Goal: Transaction & Acquisition: Download file/media

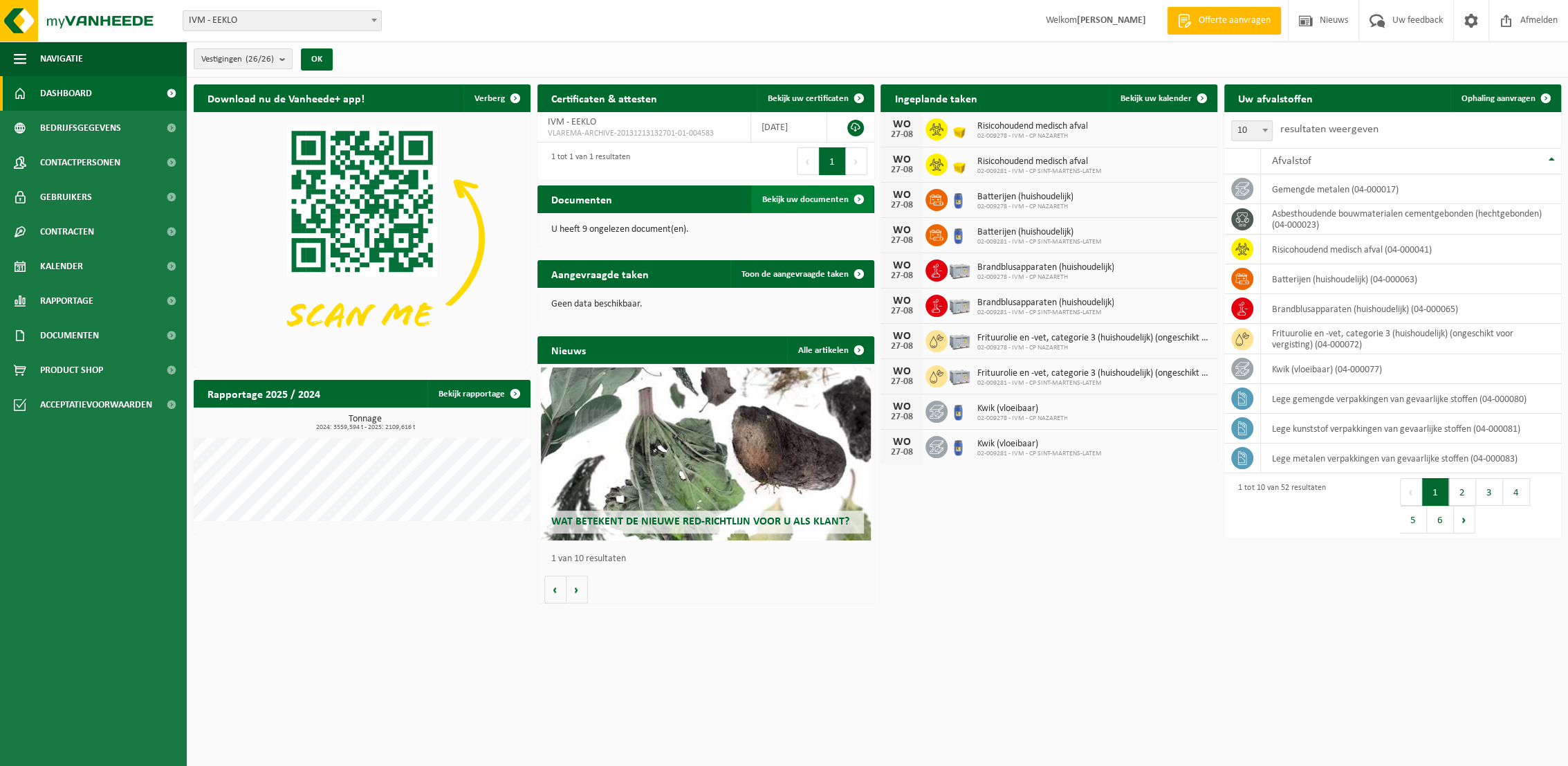
click at [810, 204] on span "Bekijk uw documenten" at bounding box center [805, 199] width 86 height 9
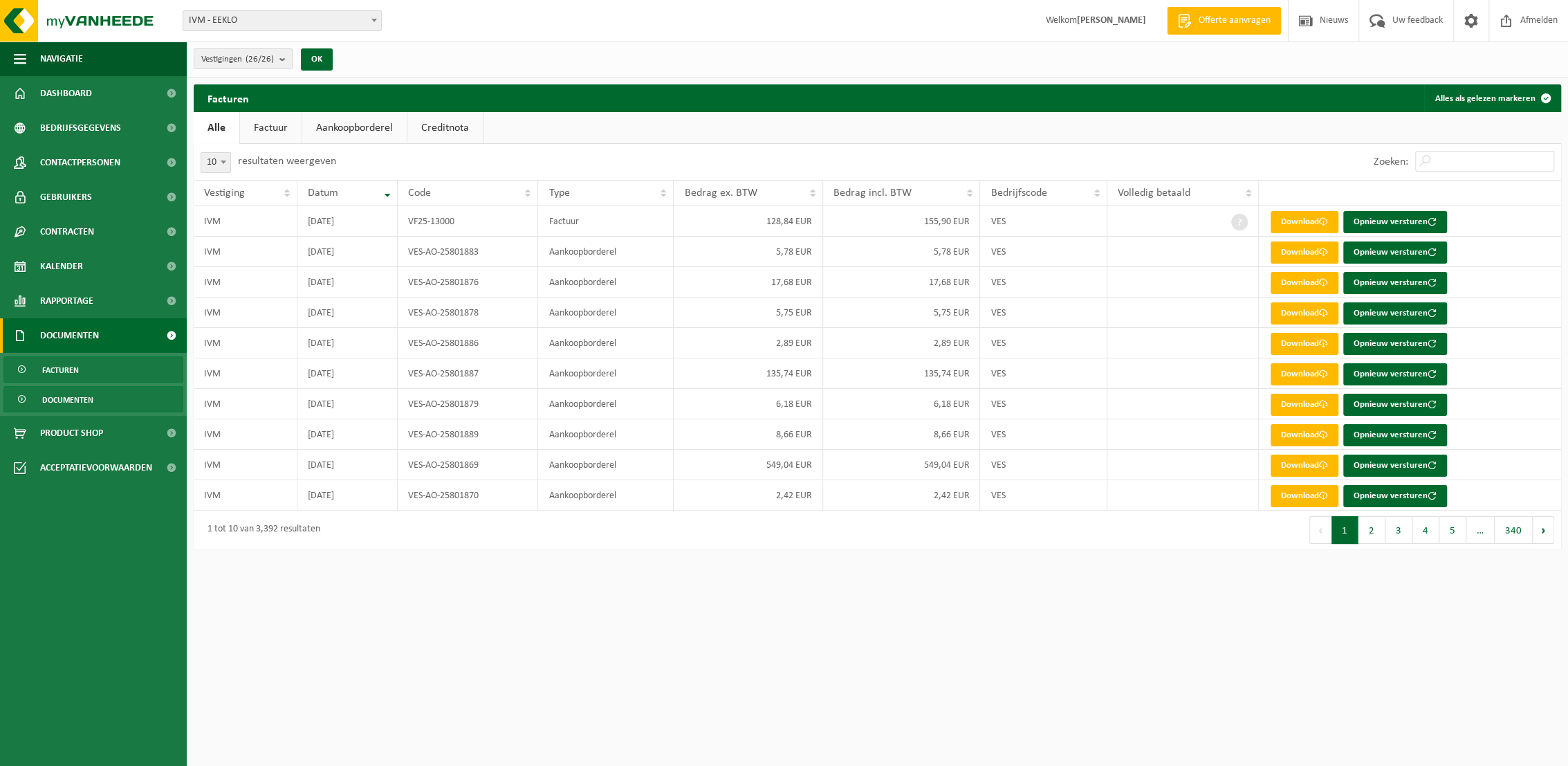
click at [83, 394] on span "Documenten" at bounding box center [68, 400] width 51 height 26
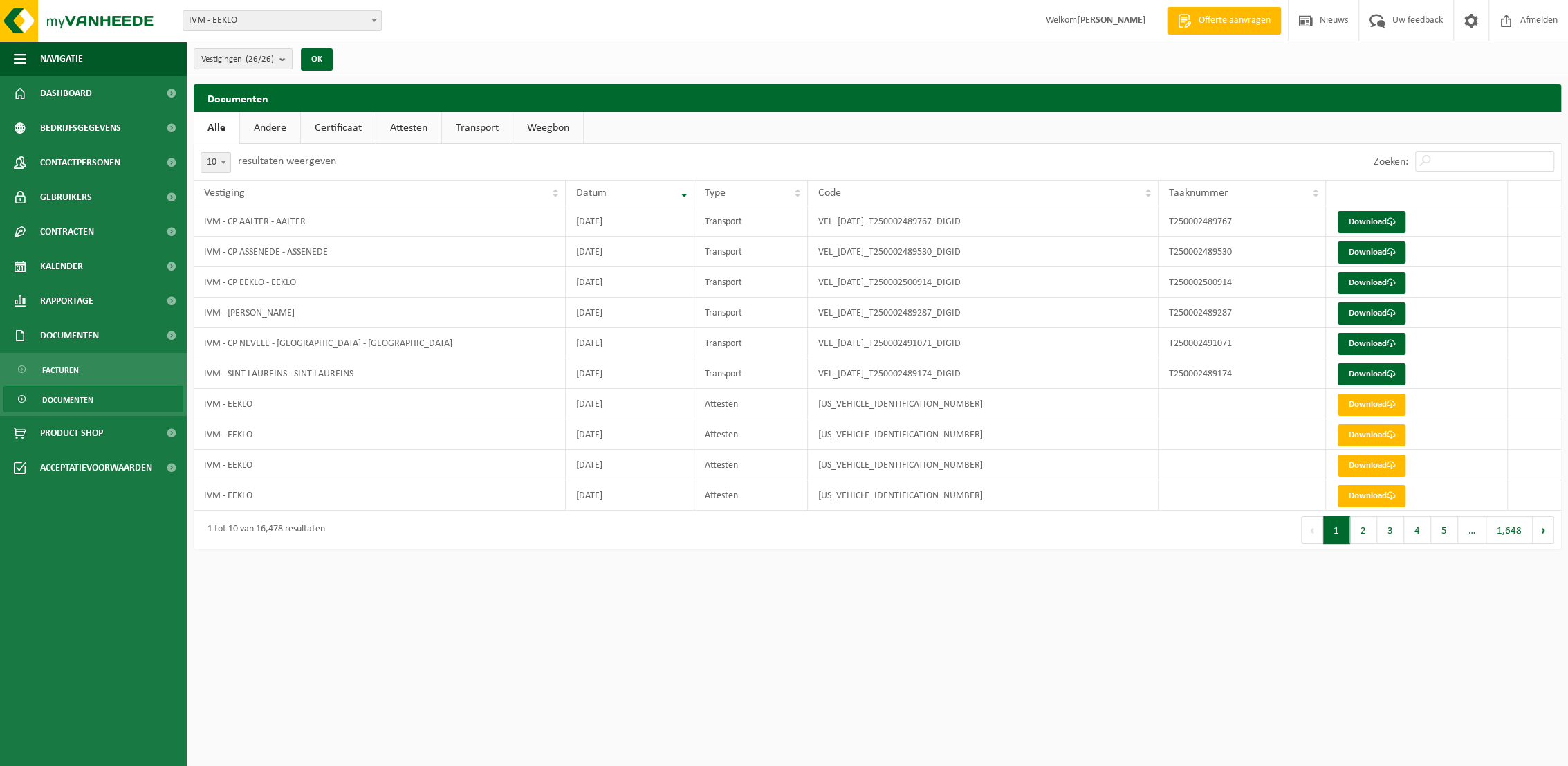
drag, startPoint x: 474, startPoint y: 122, endPoint x: 475, endPoint y: 130, distance: 8.1
click at [473, 122] on link "Transport" at bounding box center [477, 128] width 70 height 32
click at [223, 160] on span at bounding box center [223, 162] width 14 height 18
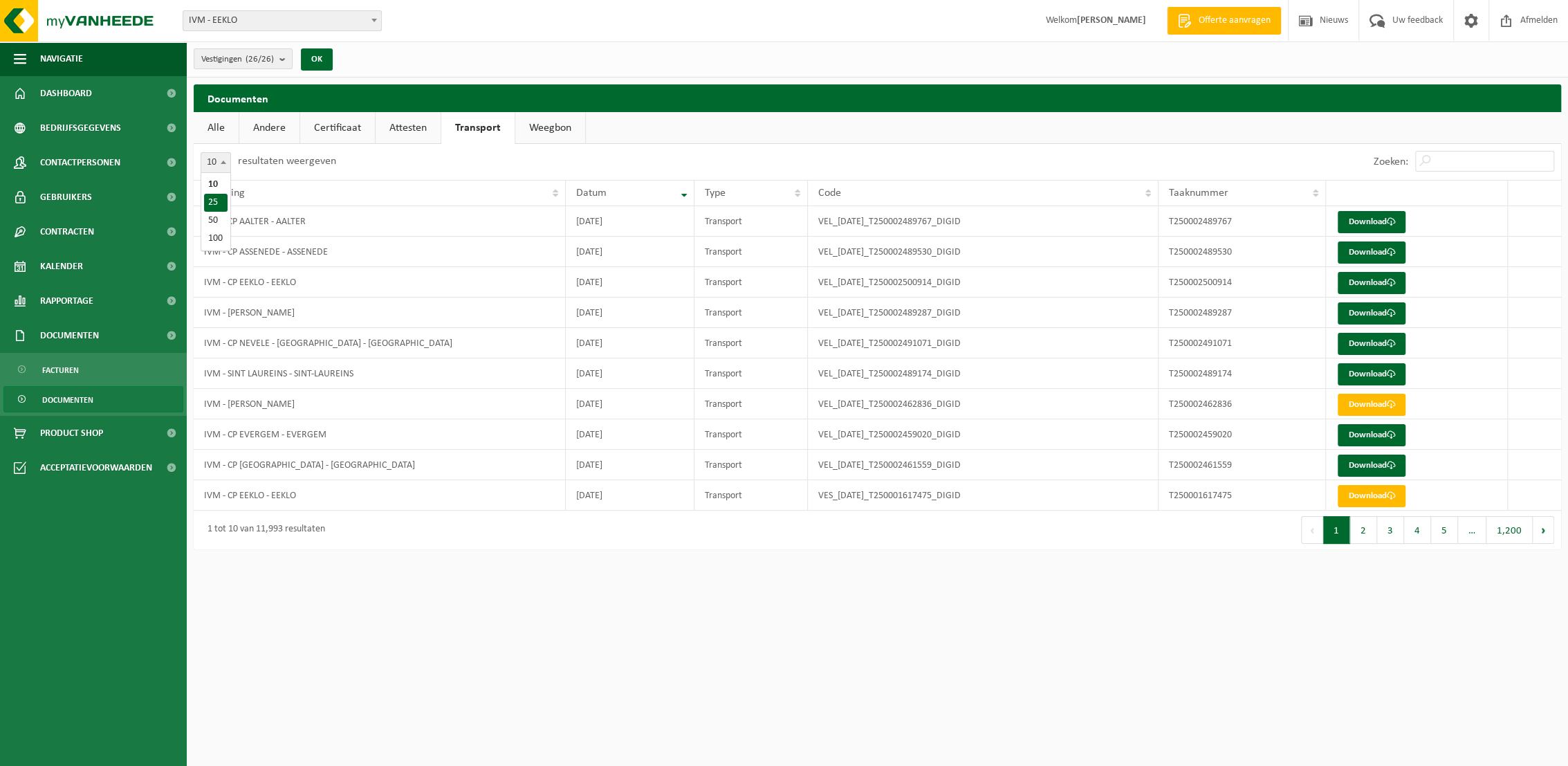
select select "25"
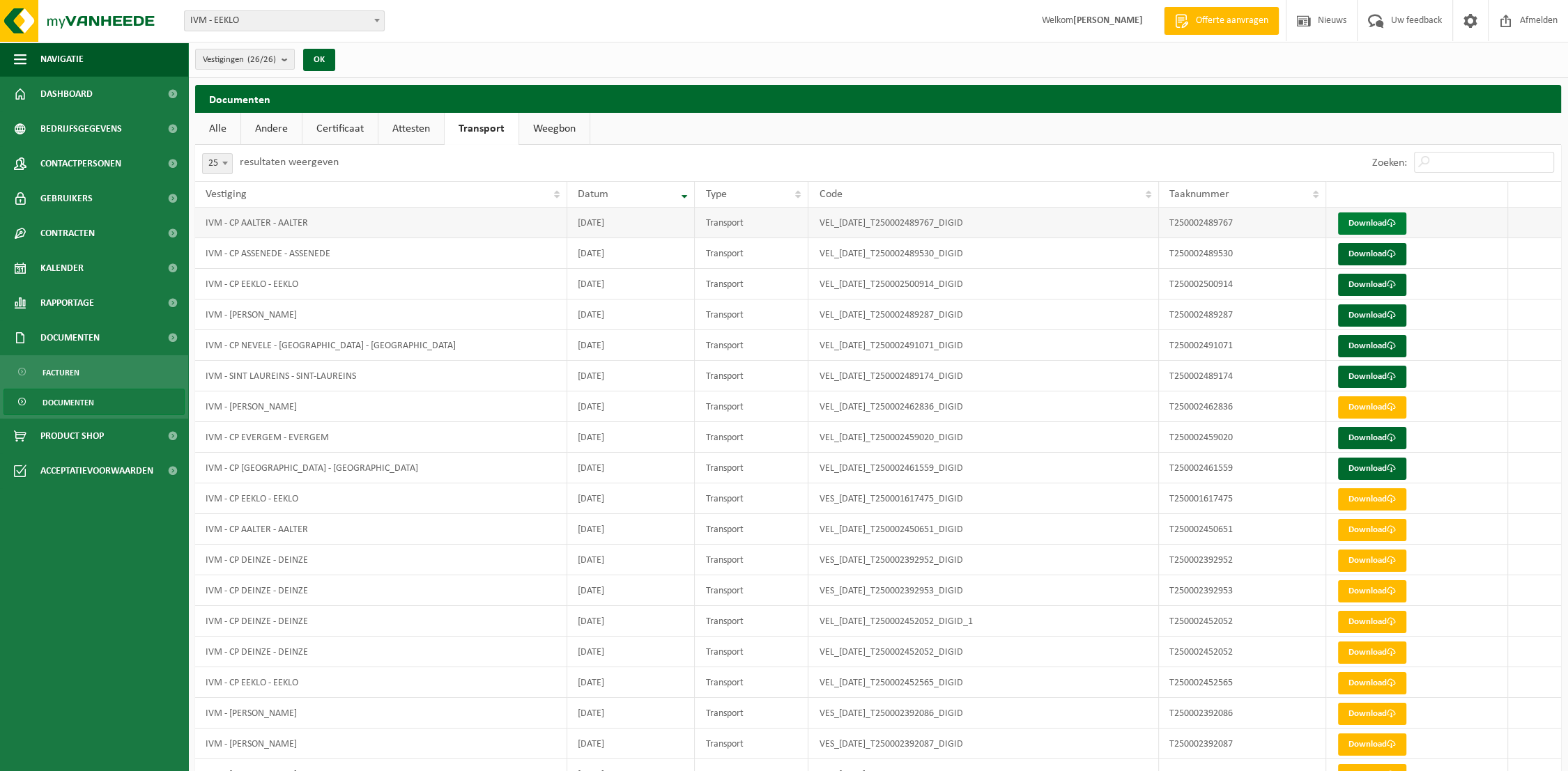
click at [1375, 222] on link "Download" at bounding box center [1372, 223] width 68 height 22
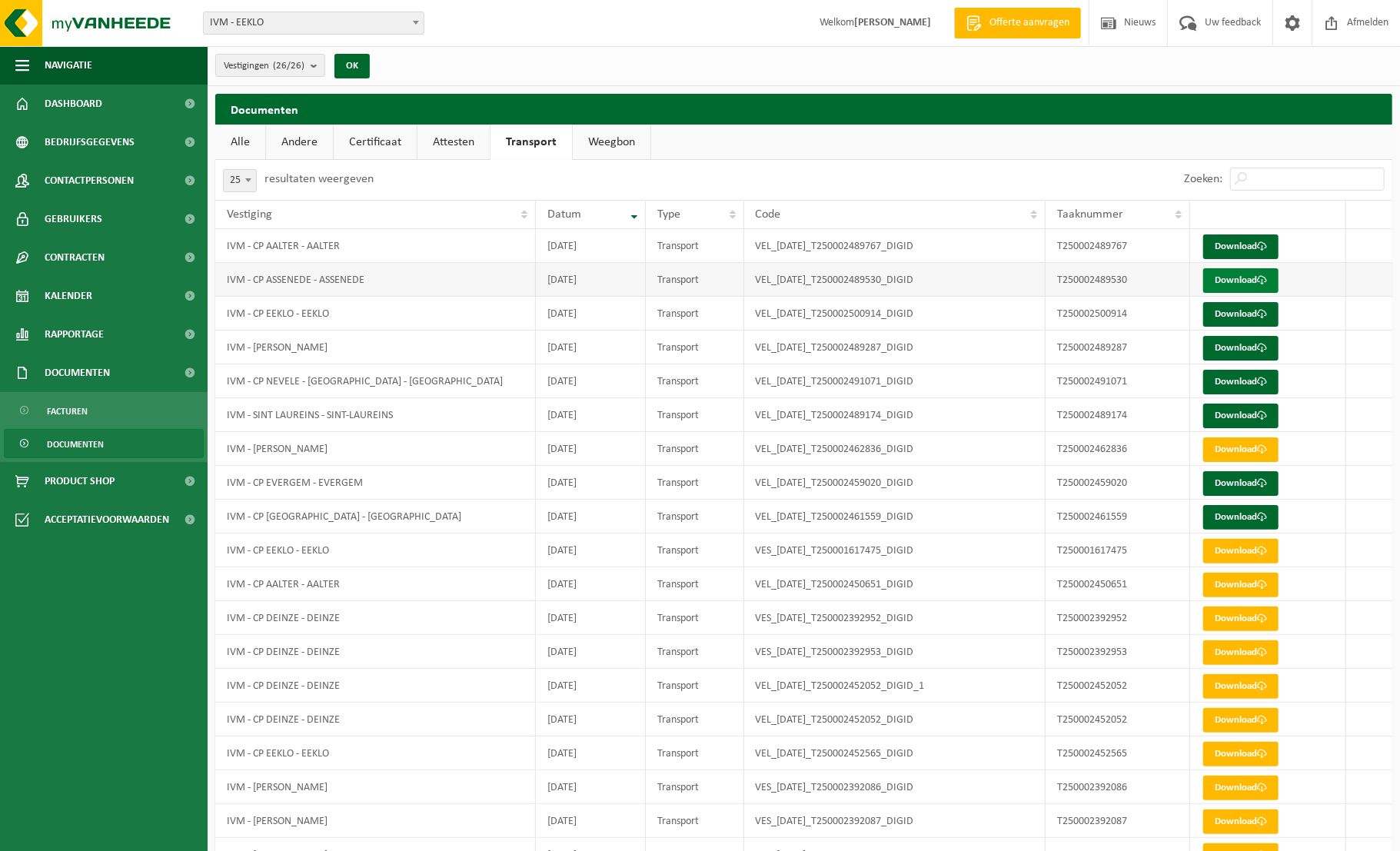
click at [1249, 284] on link "Download" at bounding box center [1241, 281] width 75 height 25
click at [1243, 316] on link "Download" at bounding box center [1241, 315] width 75 height 25
click at [1245, 349] on link "Download" at bounding box center [1241, 349] width 75 height 25
click at [1242, 385] on link "Download" at bounding box center [1241, 382] width 75 height 25
click at [1246, 410] on link "Download" at bounding box center [1241, 416] width 75 height 25
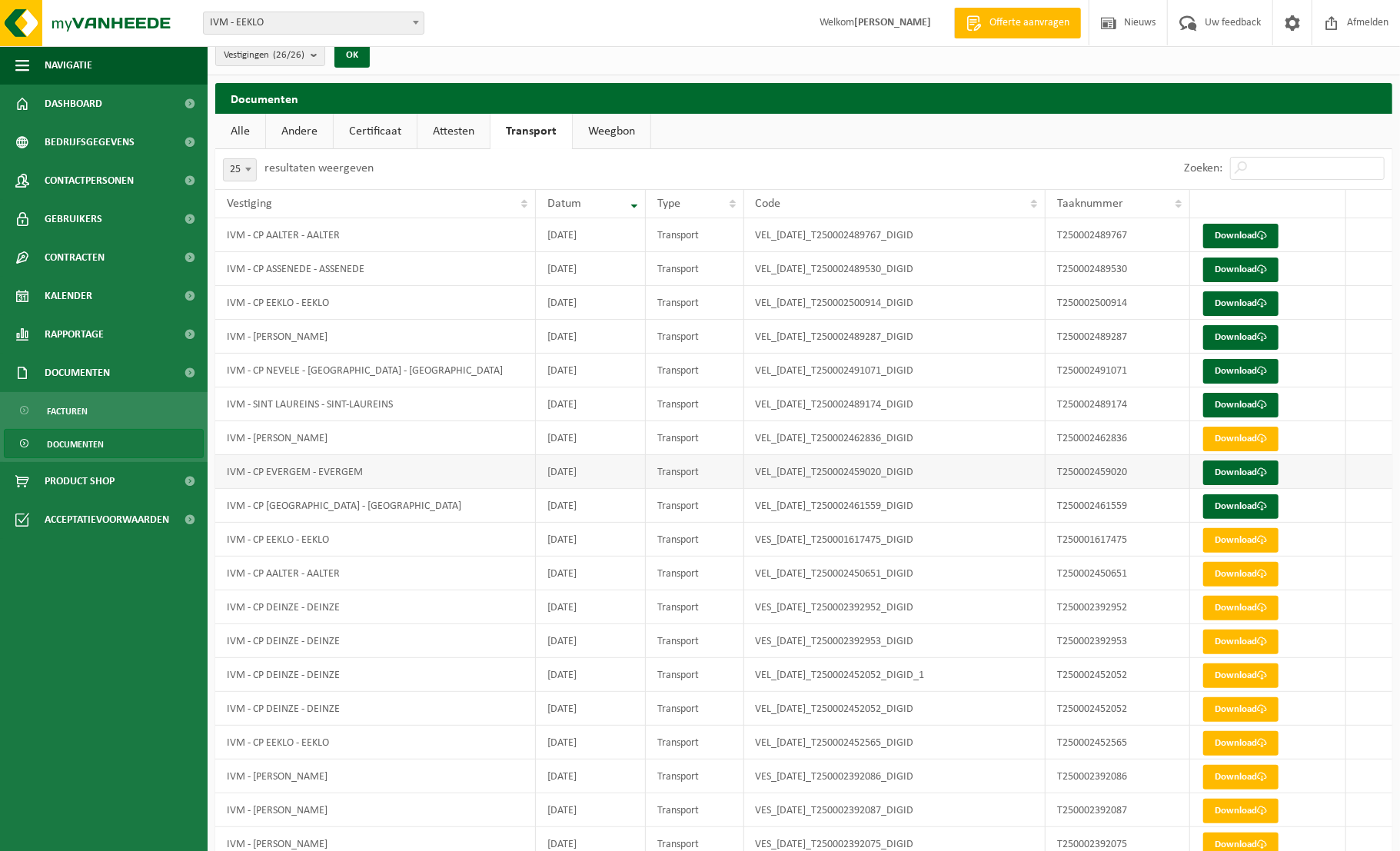
scroll to position [21, 0]
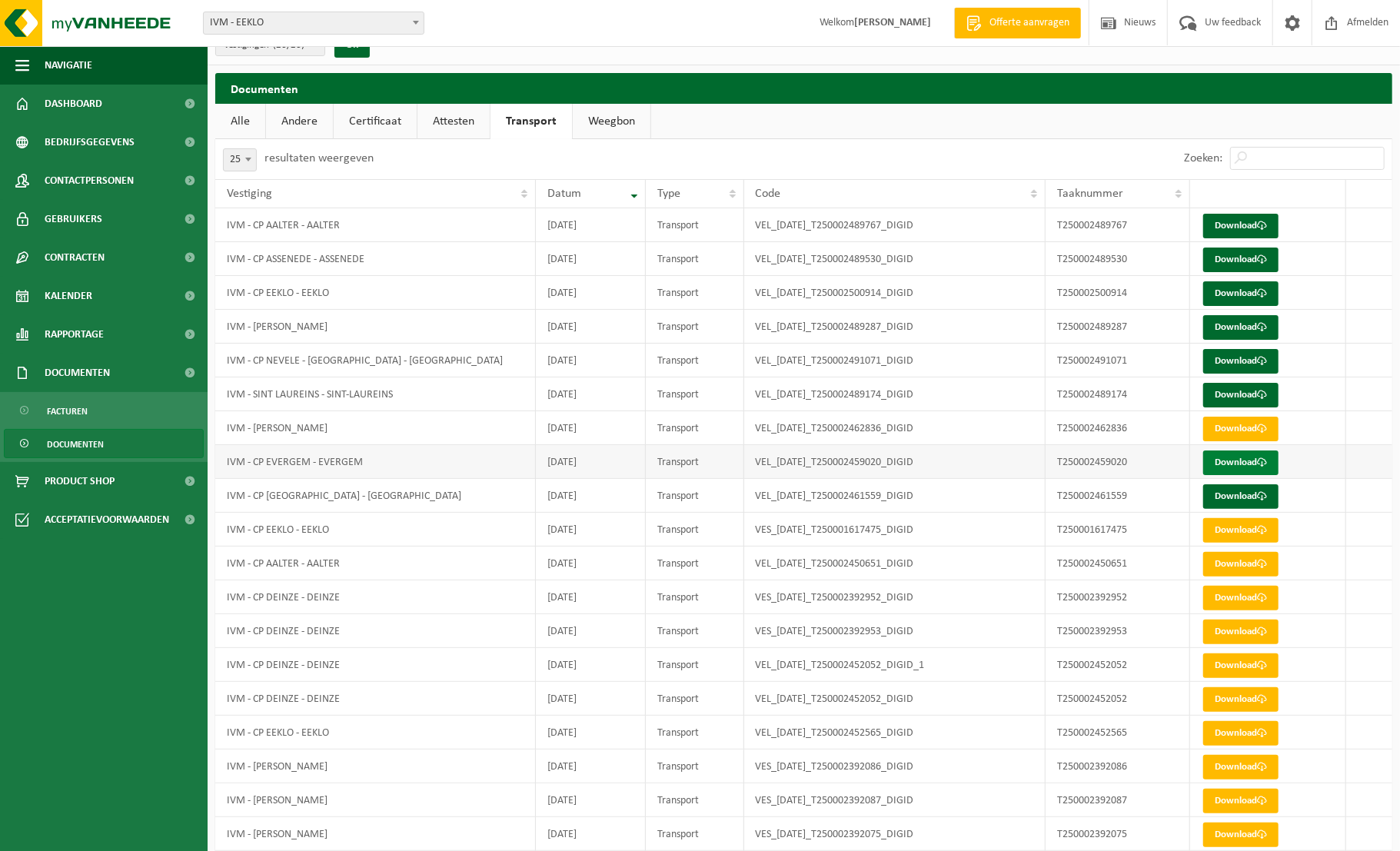
click at [1248, 468] on link "Download" at bounding box center [1241, 463] width 75 height 25
click at [1249, 488] on link "Download" at bounding box center [1241, 497] width 75 height 25
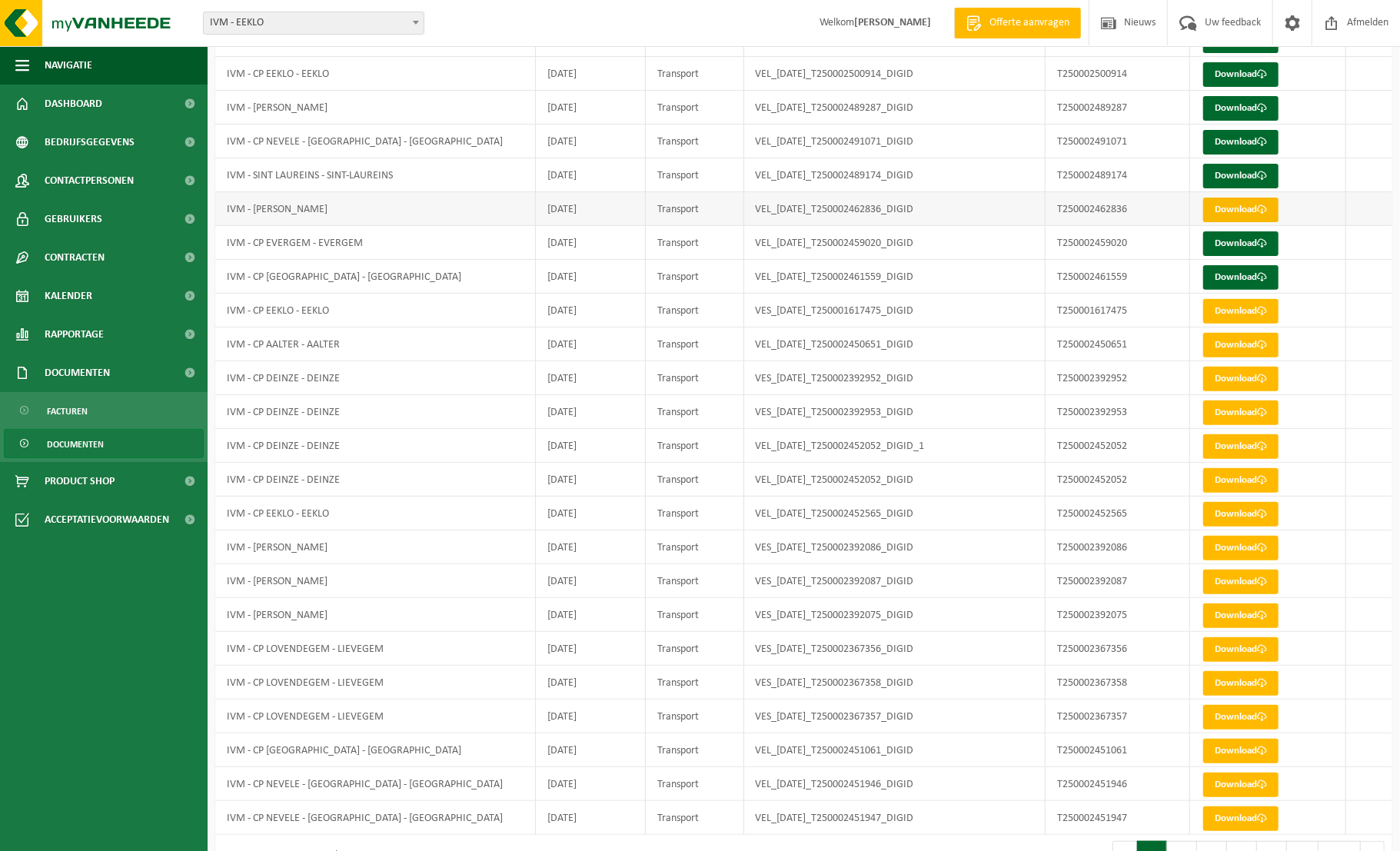
scroll to position [281, 0]
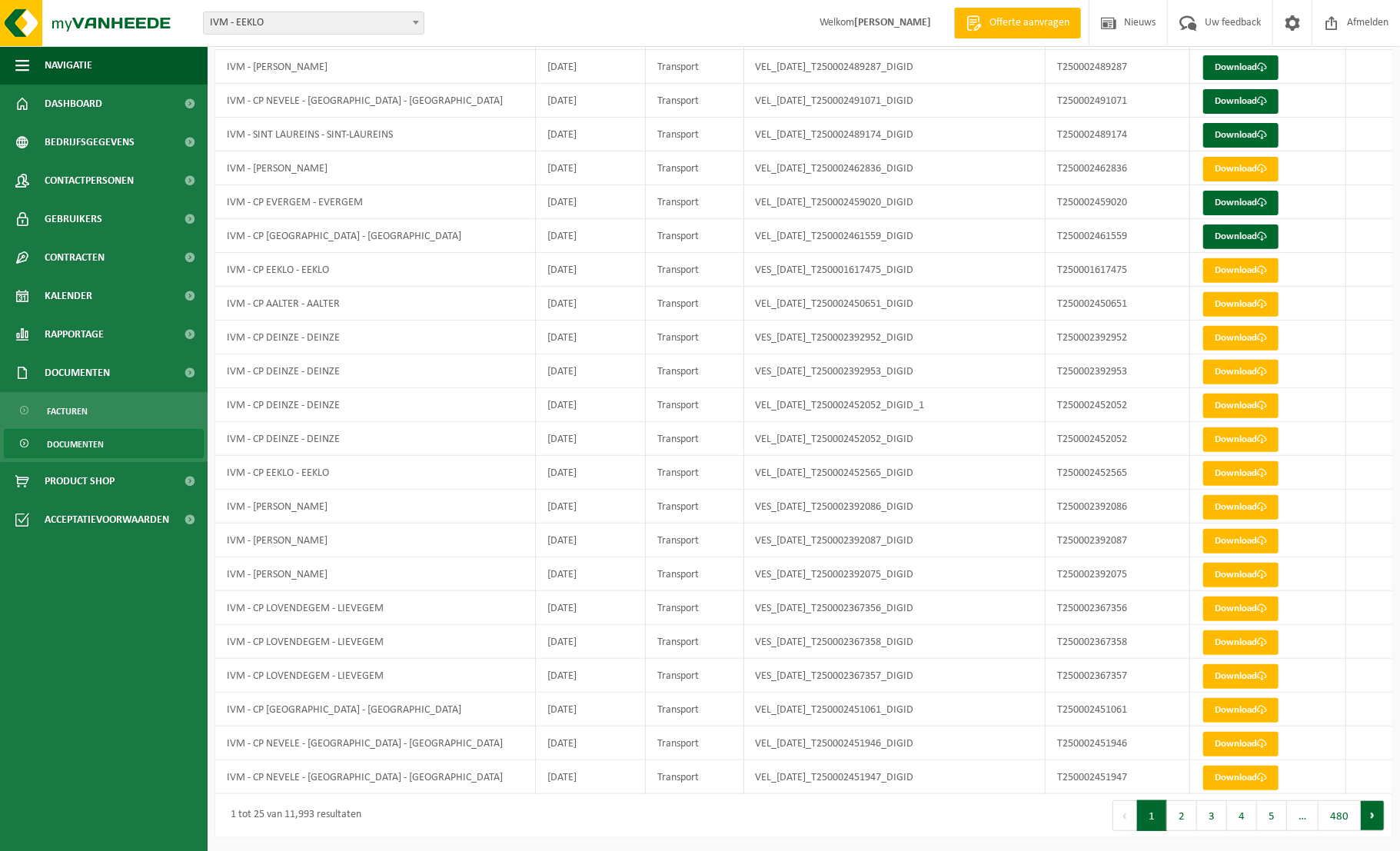
click at [1369, 822] on button "Volgende" at bounding box center [1373, 815] width 24 height 31
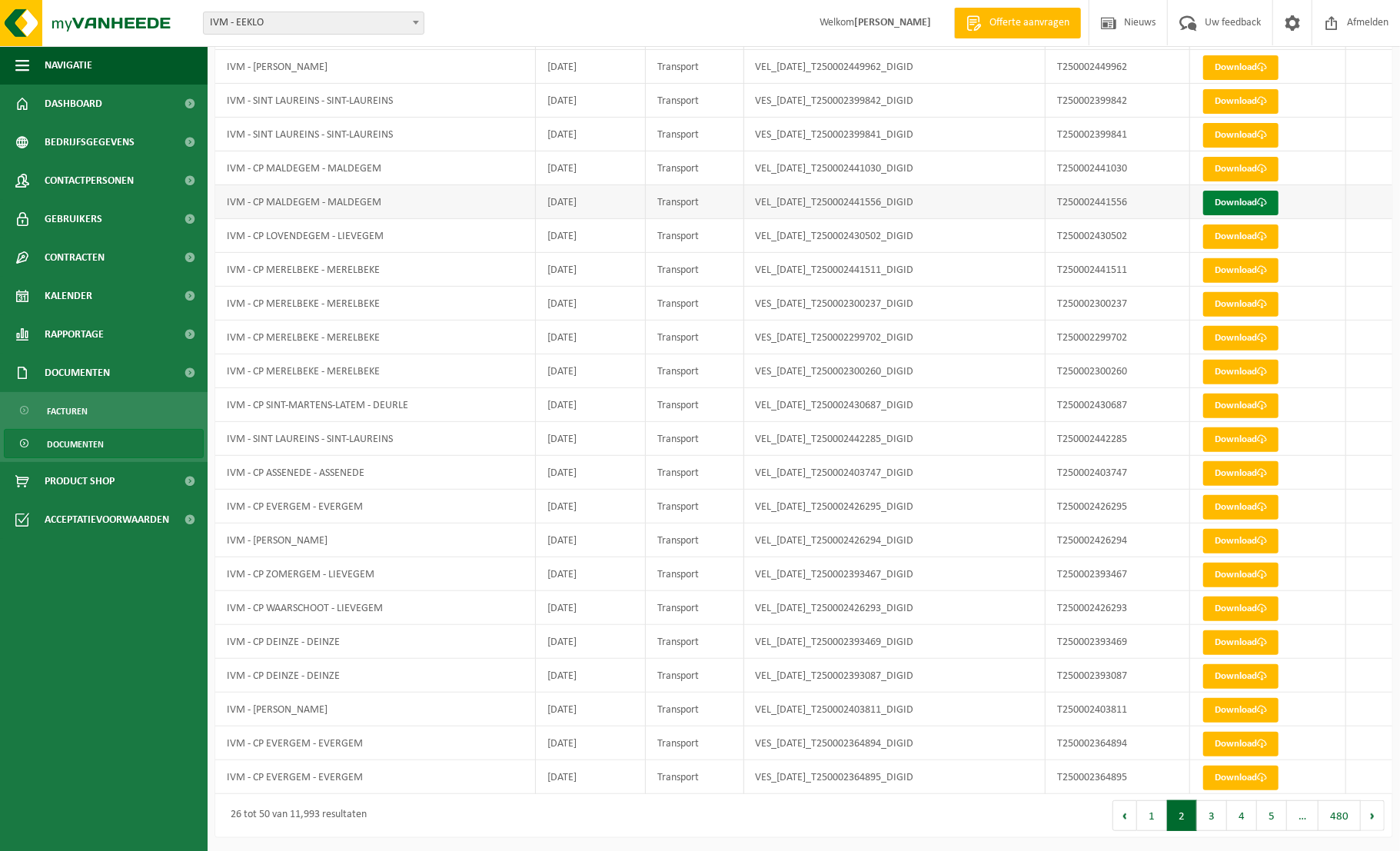
click at [1245, 197] on link "Download" at bounding box center [1241, 203] width 75 height 25
click at [84, 100] on span "Dashboard" at bounding box center [73, 104] width 58 height 39
